Goal: Information Seeking & Learning: Learn about a topic

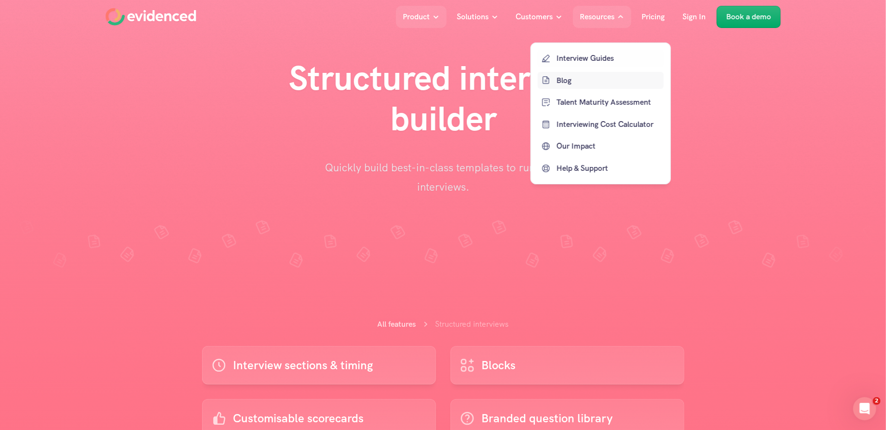
click at [563, 83] on p "Blog" at bounding box center [609, 80] width 105 height 13
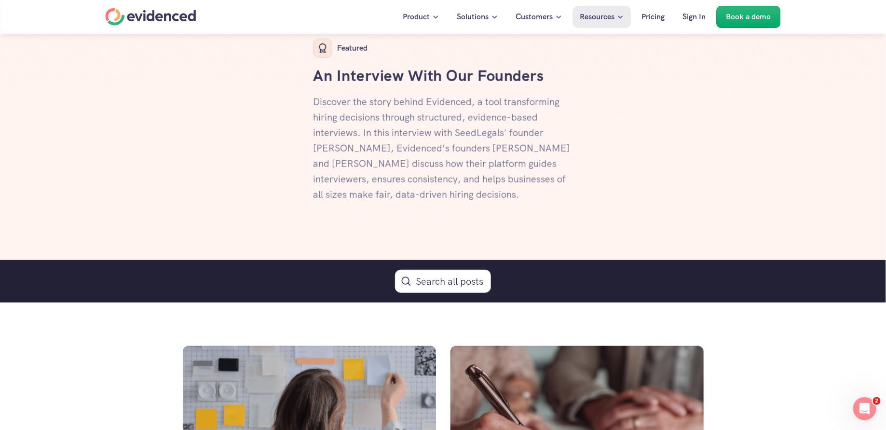
scroll to position [371, 0]
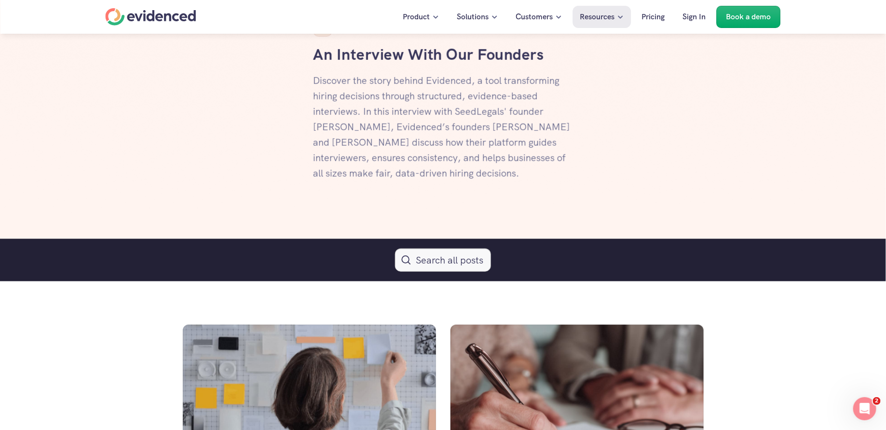
click at [440, 266] on button "Search Icon" at bounding box center [443, 259] width 96 height 23
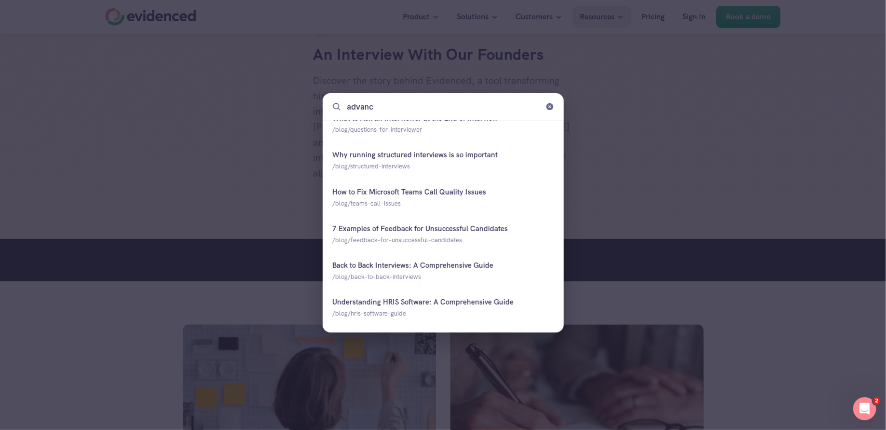
scroll to position [0, 0]
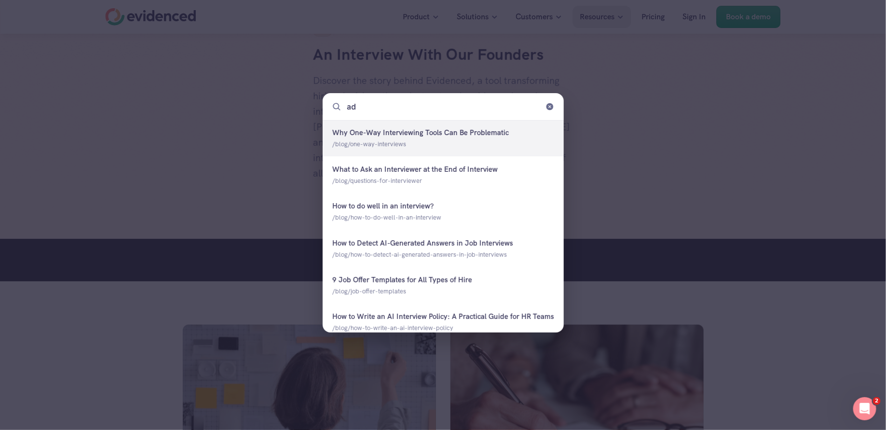
type input "a"
type input "s"
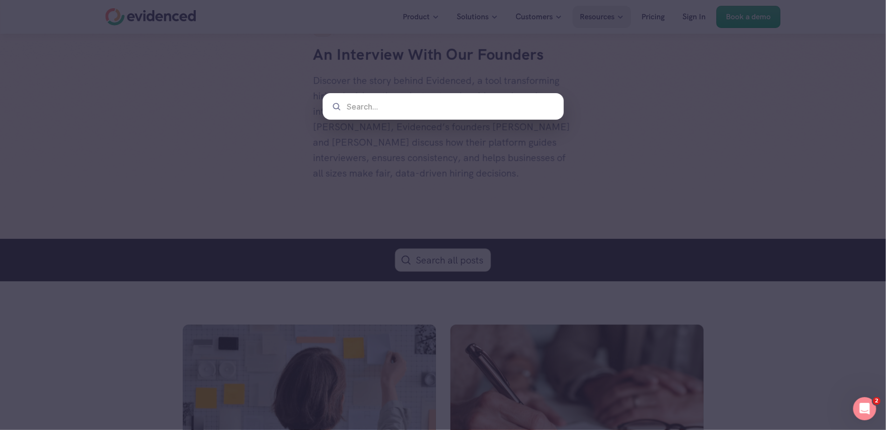
click at [757, 136] on div at bounding box center [443, 215] width 886 height 430
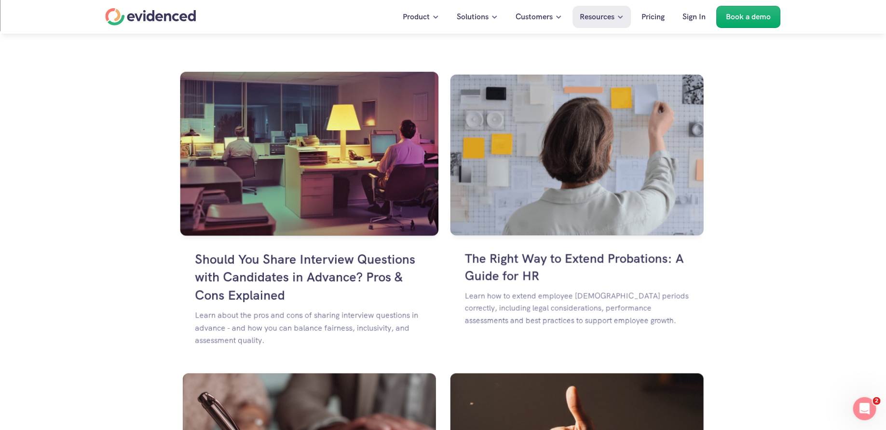
click at [269, 160] on img at bounding box center [309, 154] width 259 height 164
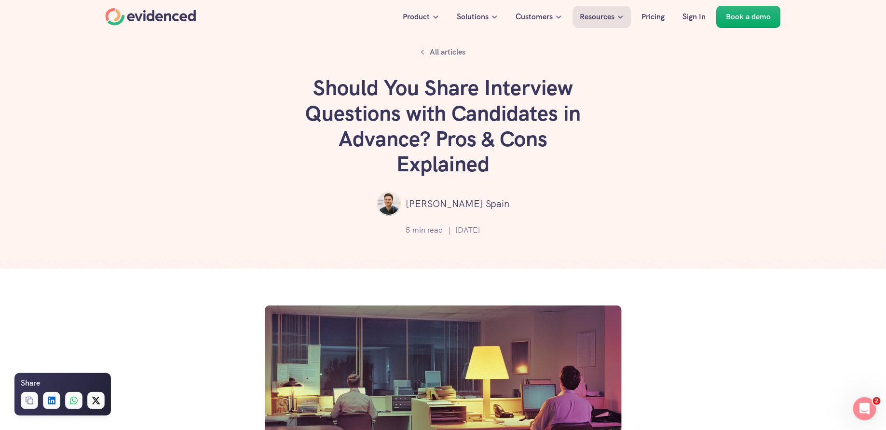
click at [266, 232] on div "5 min read | 29 Aug 2025" at bounding box center [443, 229] width 828 height 19
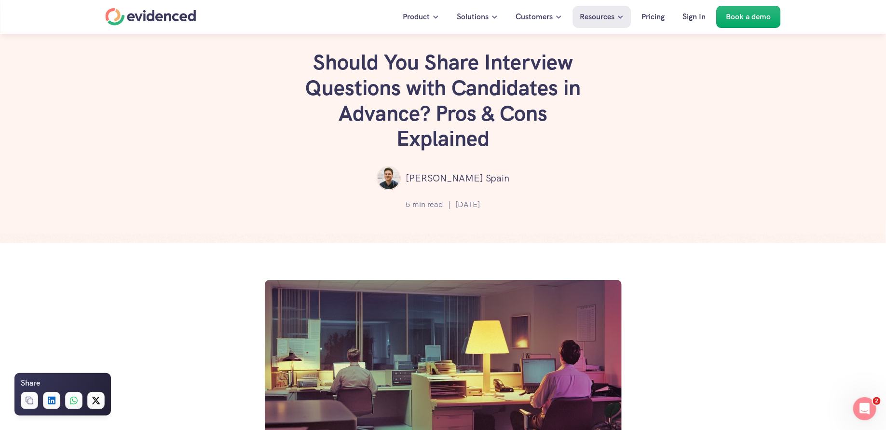
scroll to position [10, 0]
